Goal: Check status: Check status

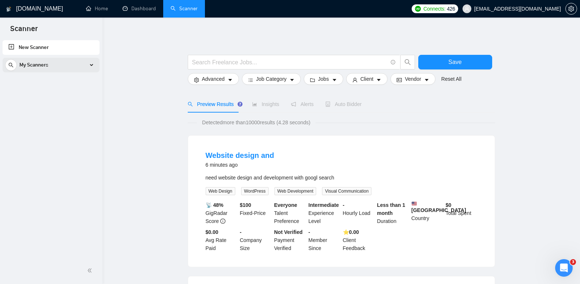
click at [77, 66] on div "My Scanners" at bounding box center [51, 65] width 92 height 15
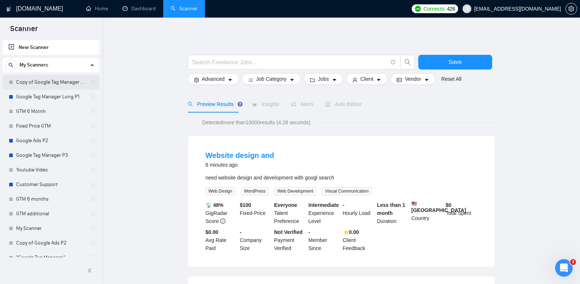
click at [67, 85] on link "Copy of Google Tag Manager Long P1" at bounding box center [51, 82] width 70 height 15
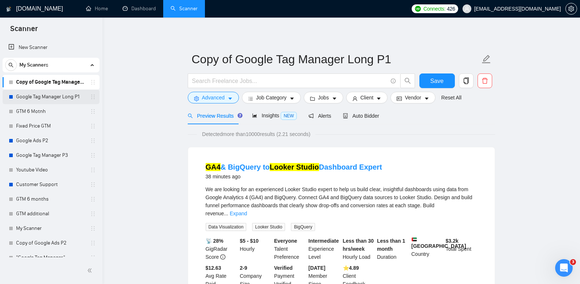
click at [54, 101] on link "Google Tag Manager Long P1" at bounding box center [51, 97] width 70 height 15
